Goal: Contribute content: Add original content to the website for others to see

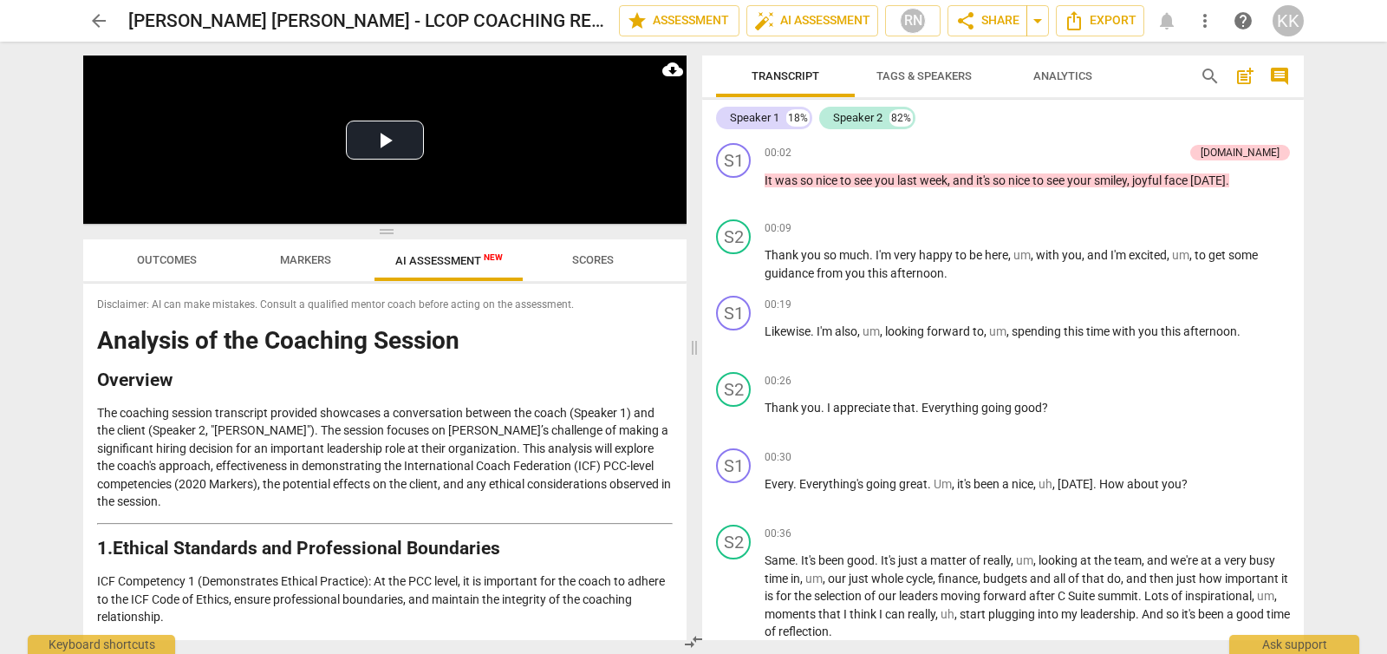
click at [116, 30] on div "arrow_back [PERSON_NAME] [PERSON_NAME] - LCOP COACHING RECORDING _1-20251006_17…" at bounding box center [693, 20] width 1220 height 31
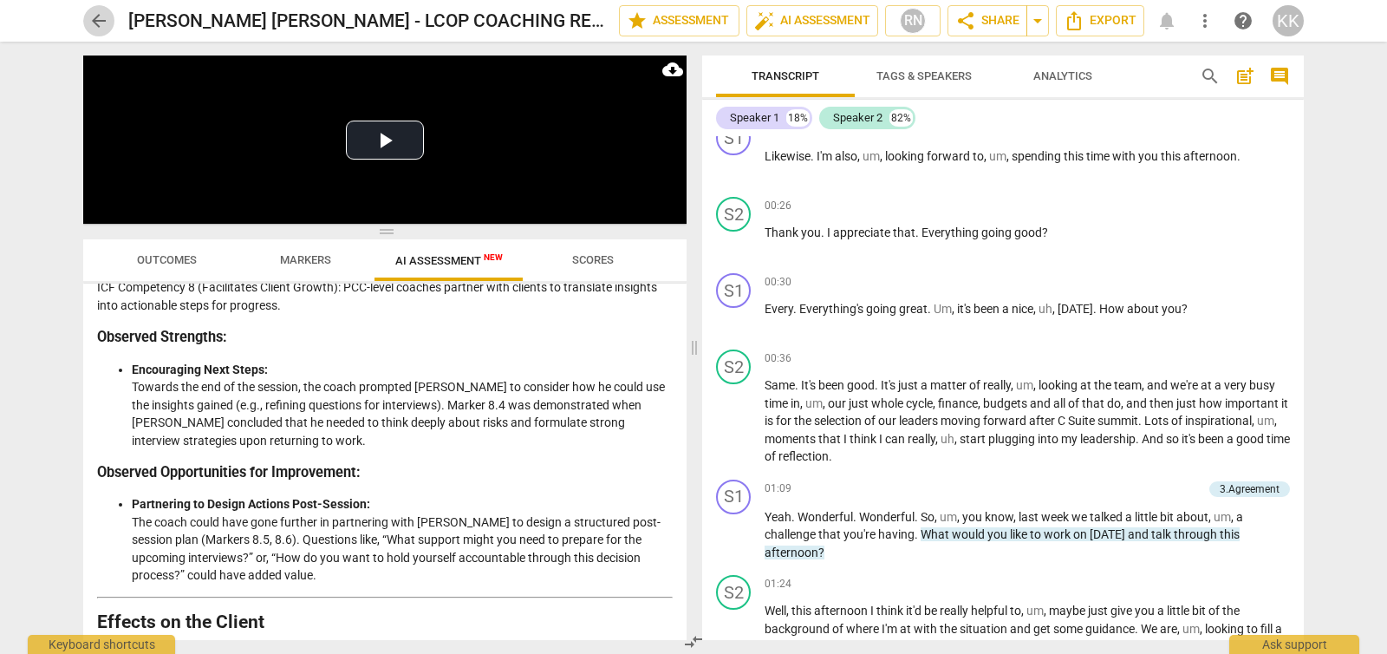
click at [111, 22] on span "arrow_back" at bounding box center [98, 20] width 31 height 21
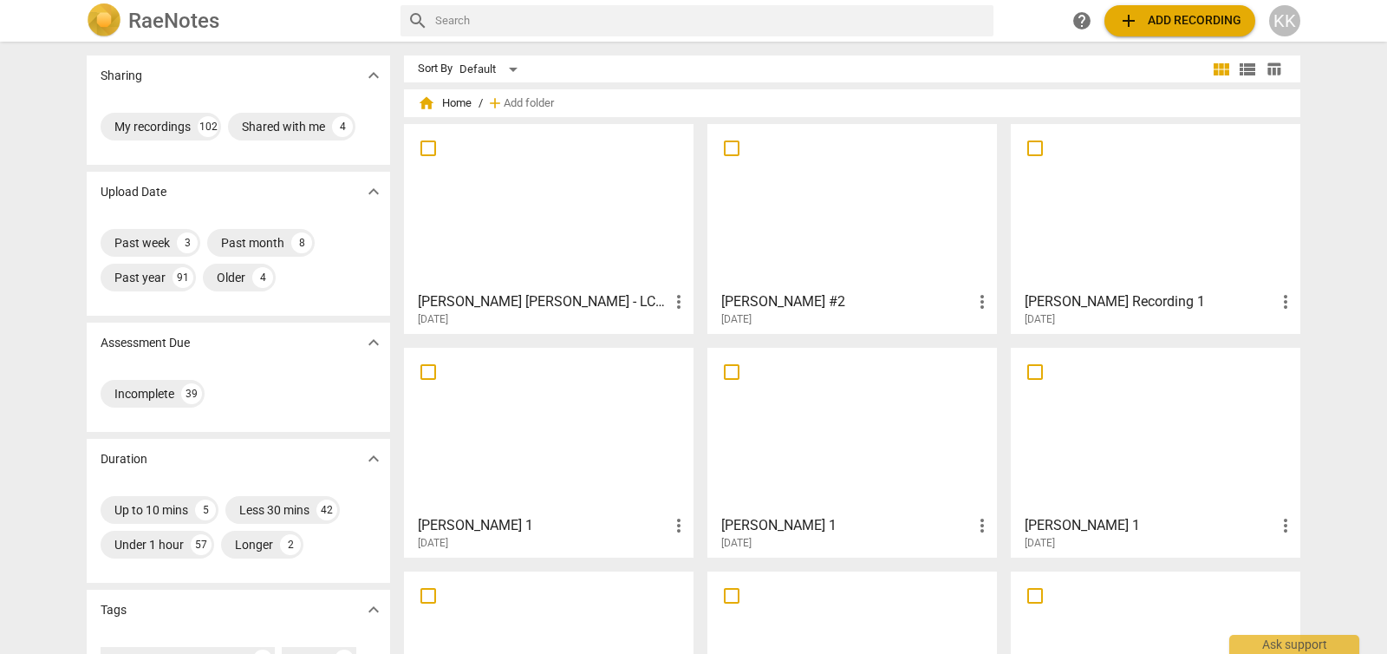
click at [1168, 29] on span "add Add recording" at bounding box center [1179, 20] width 123 height 21
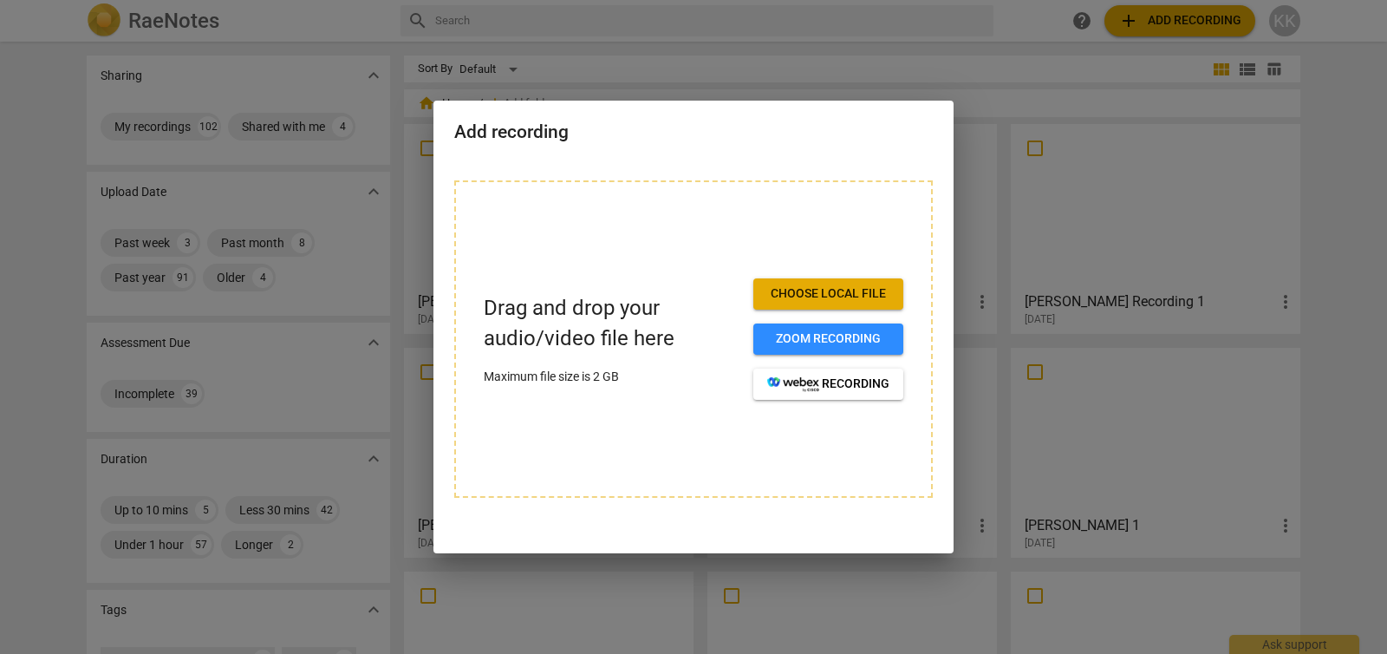
click at [810, 284] on button "Choose local file" at bounding box center [828, 293] width 150 height 31
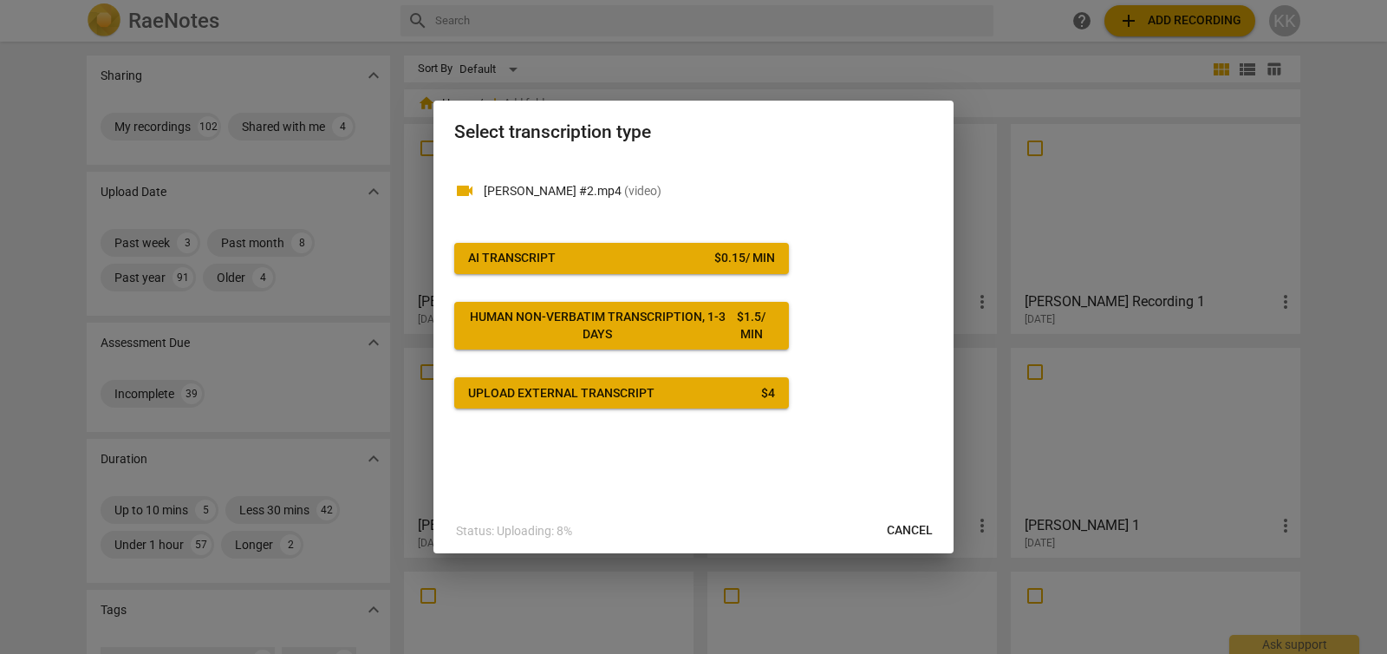
click at [663, 253] on span "AI Transcript $ 0.15 / min" at bounding box center [621, 258] width 307 height 17
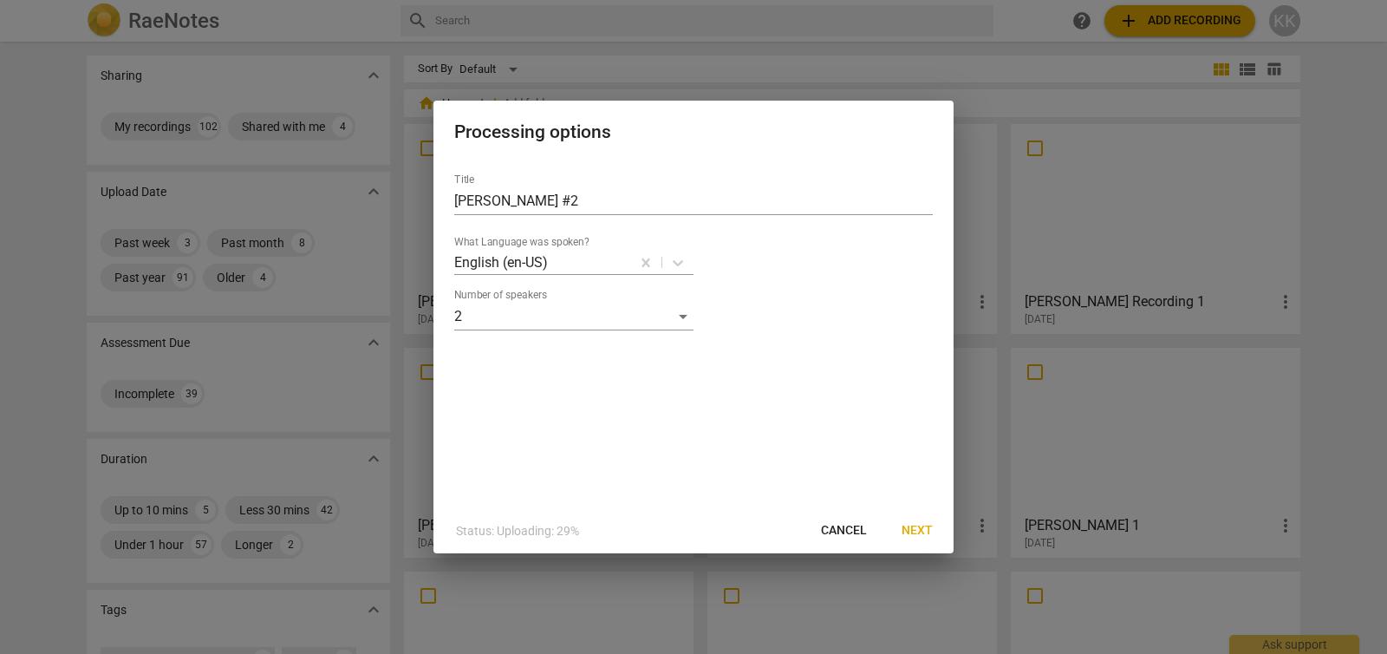
click at [925, 533] on span "Next" at bounding box center [916, 530] width 31 height 17
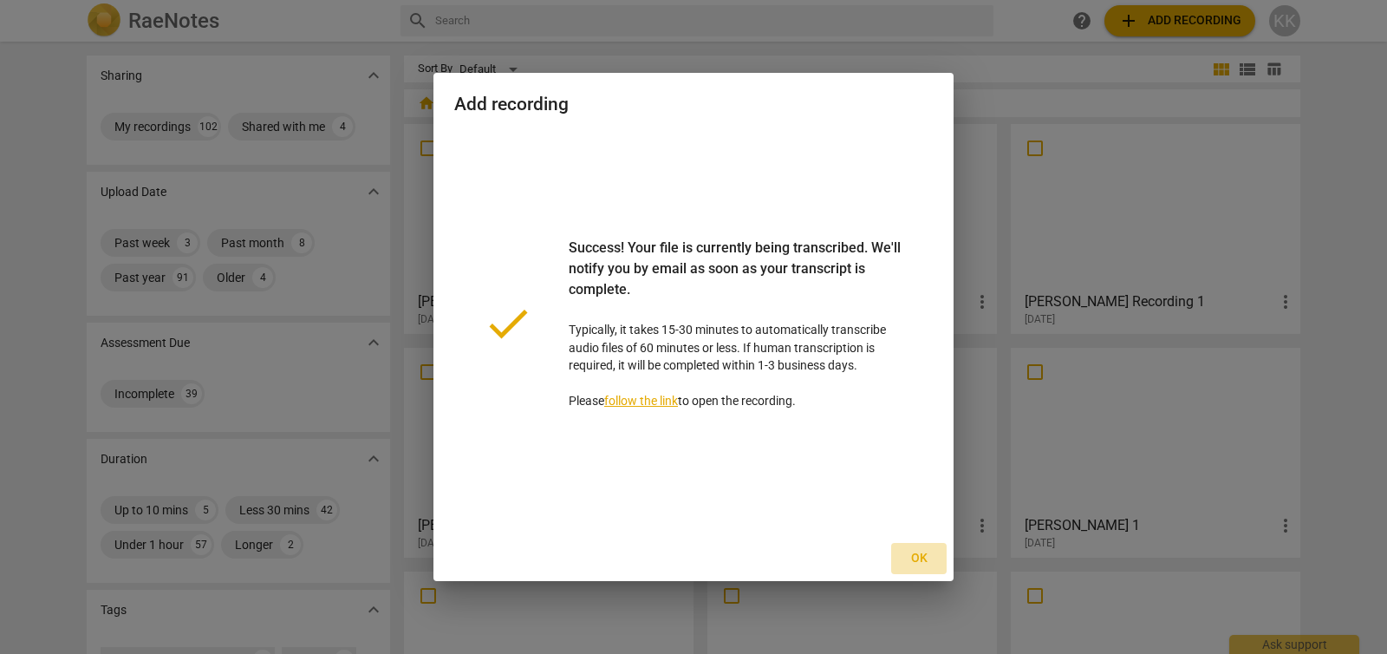
click at [922, 556] on span "Ok" at bounding box center [919, 558] width 28 height 17
